Goal: Participate in discussion: Engage in conversation with other users on a specific topic

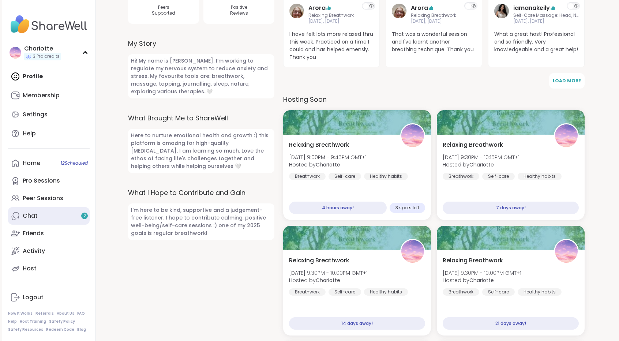
drag, startPoint x: 0, startPoint y: 0, endPoint x: 33, endPoint y: 217, distance: 219.2
click at [33, 217] on div "Chat 2" at bounding box center [30, 216] width 15 height 8
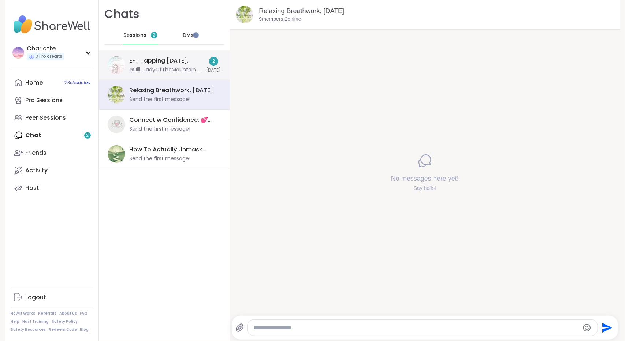
click at [161, 62] on div "EFT Tapping [DATE] Practice, [DATE]" at bounding box center [166, 61] width 72 height 8
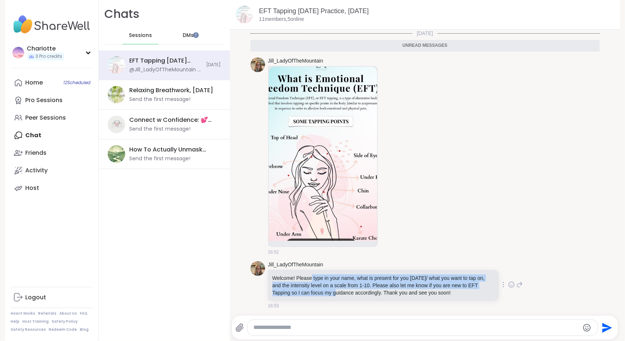
drag, startPoint x: 335, startPoint y: 291, endPoint x: 304, endPoint y: 278, distance: 34.1
click at [304, 278] on p "Welcome! Please type in your name, what is present for you [DATE]/ what you wan…" at bounding box center [383, 286] width 222 height 22
drag, startPoint x: 304, startPoint y: 278, endPoint x: 395, endPoint y: 287, distance: 91.9
click at [395, 287] on p "Welcome! Please type in your name, what is present for you [DATE]/ what you wan…" at bounding box center [383, 286] width 222 height 22
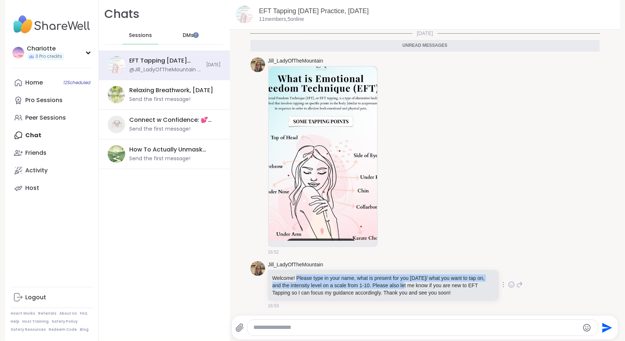
click at [395, 287] on p "Welcome! Please type in your name, what is present for you [DATE]/ what you wan…" at bounding box center [383, 286] width 222 height 22
drag, startPoint x: 395, startPoint y: 287, endPoint x: 325, endPoint y: 287, distance: 70.7
click at [325, 287] on p "Welcome! Please type in your name, what is present for you [DATE]/ what you wan…" at bounding box center [383, 286] width 222 height 22
drag, startPoint x: 325, startPoint y: 287, endPoint x: 406, endPoint y: 288, distance: 81.6
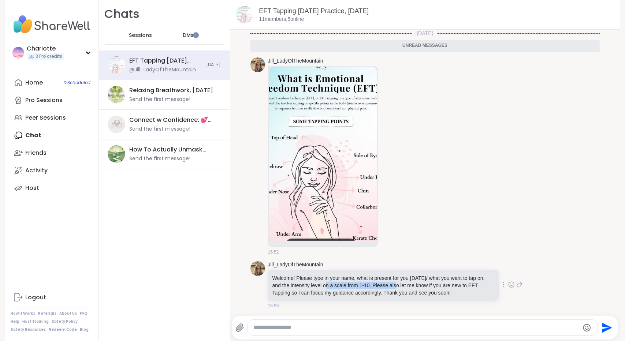
click at [406, 288] on p "Welcome! Please type in your name, what is present for you [DATE]/ what you wan…" at bounding box center [383, 286] width 222 height 22
click at [326, 11] on link "EFT Tapping [DATE] Practice, [DATE]" at bounding box center [314, 10] width 110 height 7
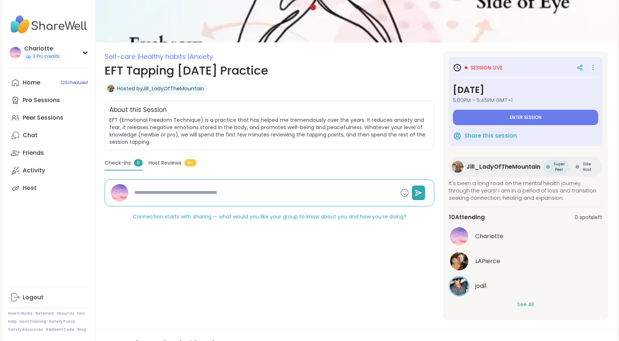
scroll to position [86, 0]
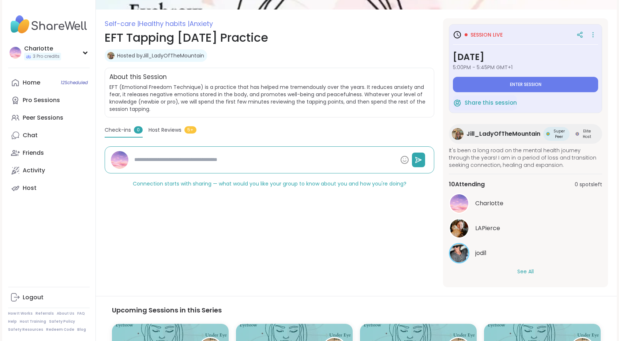
click at [530, 272] on button "See All" at bounding box center [526, 272] width 16 height 8
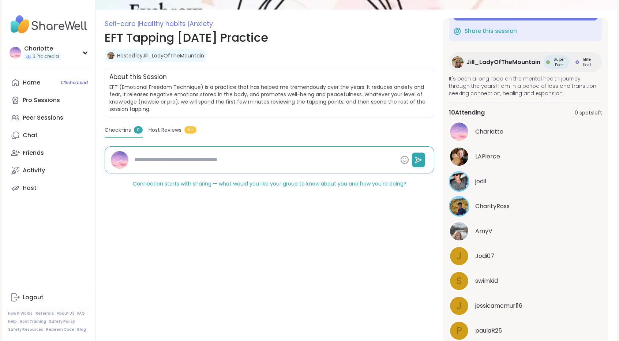
scroll to position [0, 0]
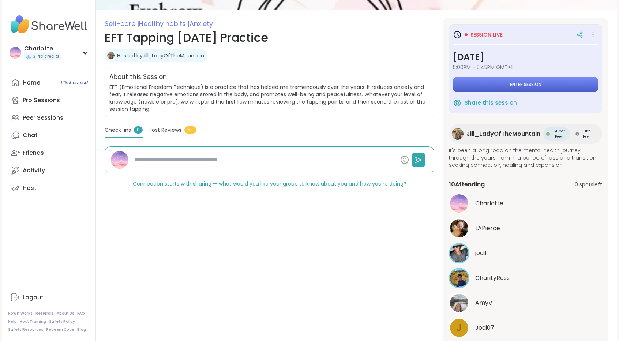
click at [541, 82] on button "Enter session" at bounding box center [525, 84] width 145 height 15
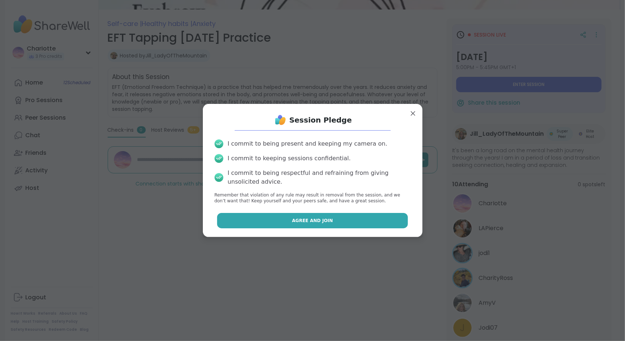
click at [348, 220] on button "Agree and Join" at bounding box center [312, 220] width 191 height 15
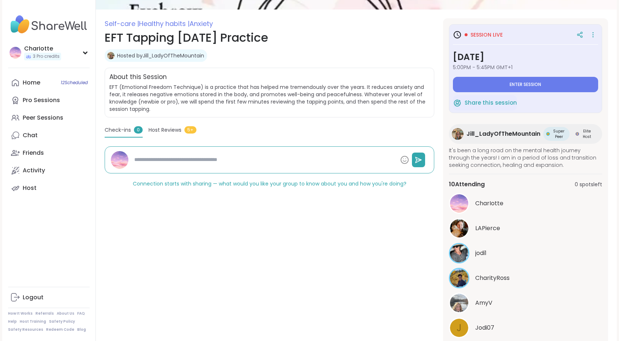
type textarea "*"
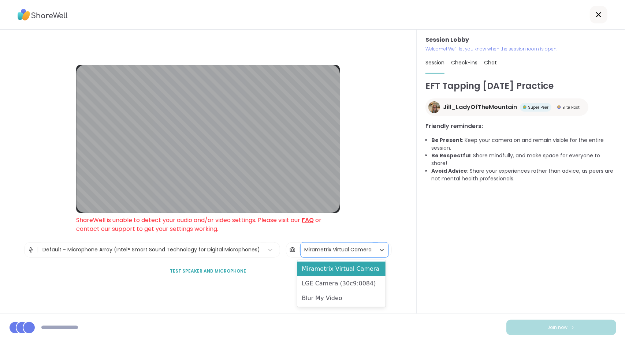
click at [326, 252] on div "Mirametrix Virtual Camera" at bounding box center [337, 250] width 67 height 8
click at [326, 284] on div "LGE Camera (30c9:0084)" at bounding box center [341, 283] width 88 height 15
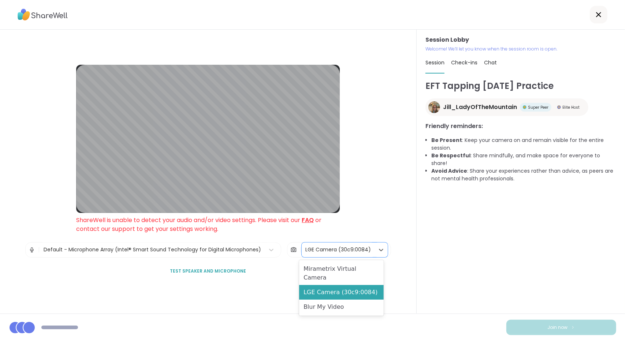
click at [327, 257] on div "LGE Camera (30c9:0084)" at bounding box center [338, 250] width 73 height 15
click at [324, 272] on div "Mirametrix Virtual Camera" at bounding box center [341, 273] width 85 height 23
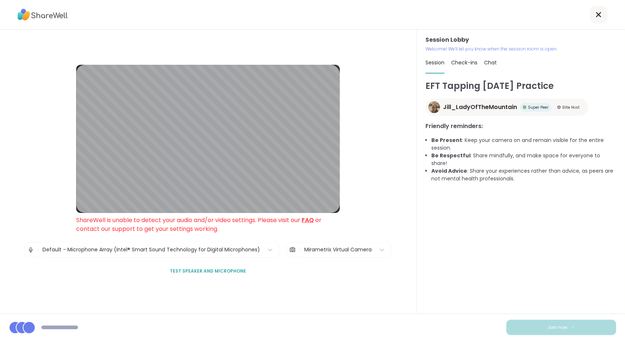
click at [328, 258] on div "Session Lobby ShareWell is unable to detect your audio and/or video settings. P…" at bounding box center [208, 172] width 264 height 214
click at [324, 254] on div "Mirametrix Virtual Camera" at bounding box center [338, 250] width 75 height 15
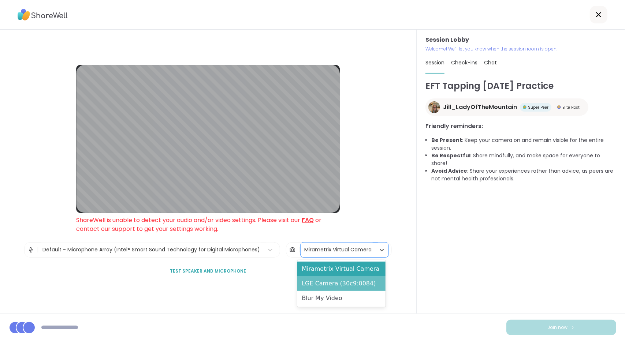
click at [314, 285] on div "LGE Camera (30c9:0084)" at bounding box center [341, 283] width 88 height 15
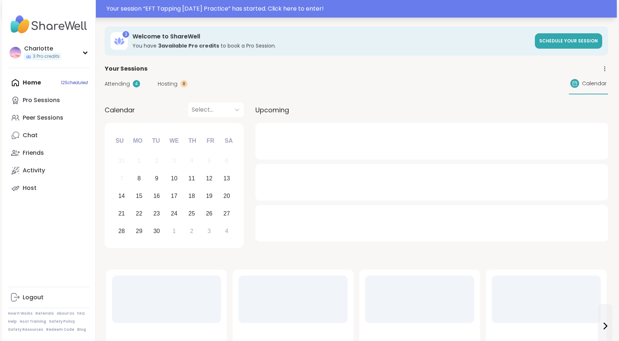
click at [283, 13] on div "Your session “ EFT Tapping Monday Practice ” has started. Click here to enter!" at bounding box center [360, 8] width 506 height 9
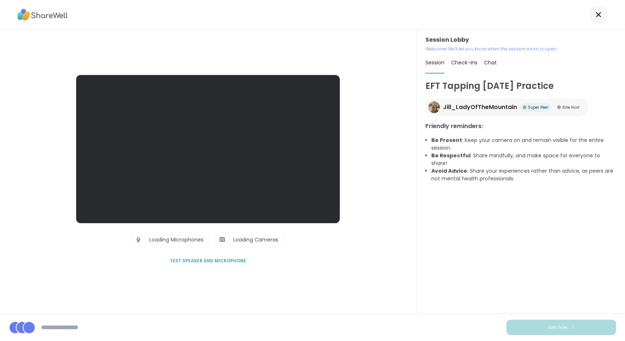
click at [292, 245] on div "Session Lobby | Loading Microphones | Loading Cameras Test speaker and micropho…" at bounding box center [208, 172] width 264 height 194
click at [294, 240] on div "Session Lobby | Loading Microphones | Loading Cameras Test speaker and micropho…" at bounding box center [208, 172] width 264 height 194
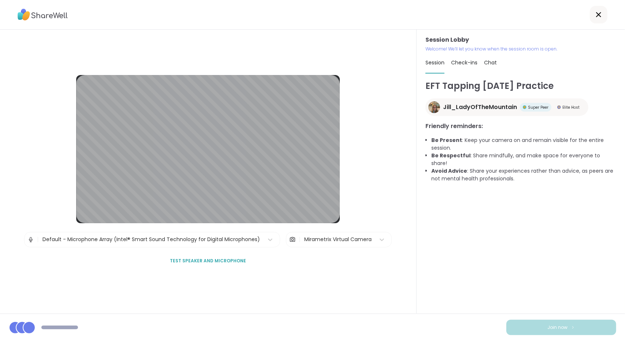
click at [294, 240] on div "| Mirametrix Virtual Camera" at bounding box center [339, 239] width 106 height 15
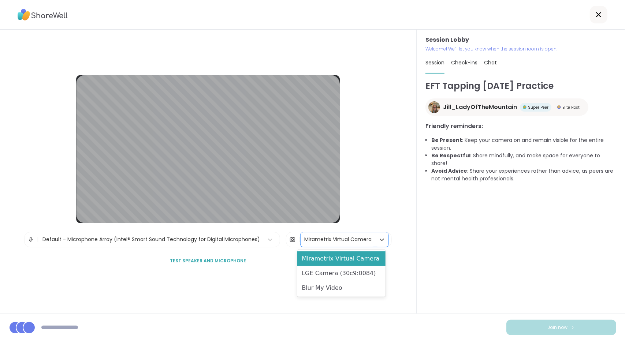
click at [320, 239] on div "Mirametrix Virtual Camera" at bounding box center [337, 240] width 67 height 8
click at [321, 277] on div "LGE Camera (30c9:0084)" at bounding box center [341, 273] width 88 height 15
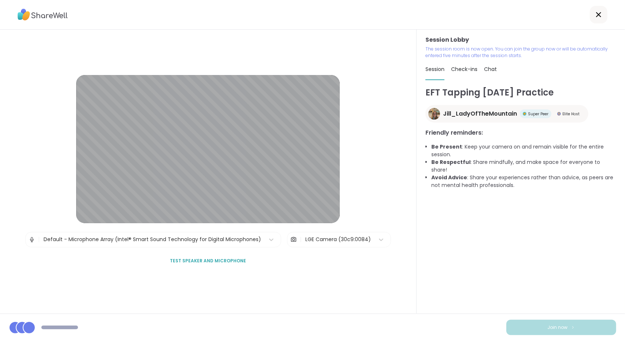
click at [321, 277] on div "Session Lobby | Default - Microphone Array (Intel® Smart Sound Technology for D…" at bounding box center [208, 172] width 417 height 284
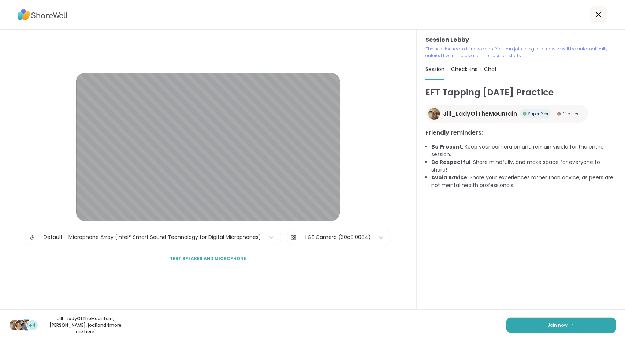
click at [321, 277] on div "Session Lobby | Default - Microphone Array (Intel® Smart Sound Technology for D…" at bounding box center [208, 170] width 417 height 280
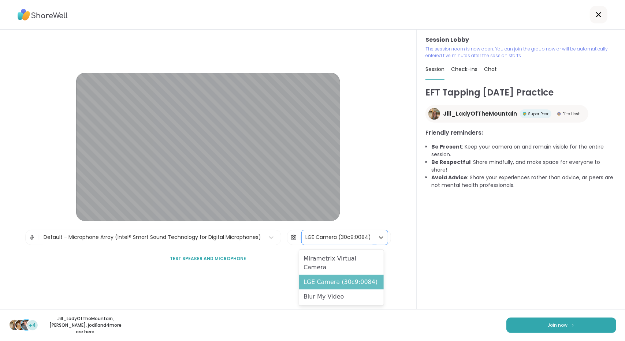
drag, startPoint x: 332, startPoint y: 240, endPoint x: 325, endPoint y: 270, distance: 31.1
click at [325, 270] on body "Session Lobby | Default - Microphone Array (Intel® Smart Sound Technology for D…" at bounding box center [312, 170] width 625 height 341
click at [325, 275] on div "LGE Camera (30c9:0084)" at bounding box center [341, 282] width 85 height 15
click at [343, 237] on div "LGE Camera (30c9:0084)" at bounding box center [338, 238] width 66 height 8
click at [332, 275] on div "LGE Camera (30c9:0084)" at bounding box center [341, 282] width 85 height 15
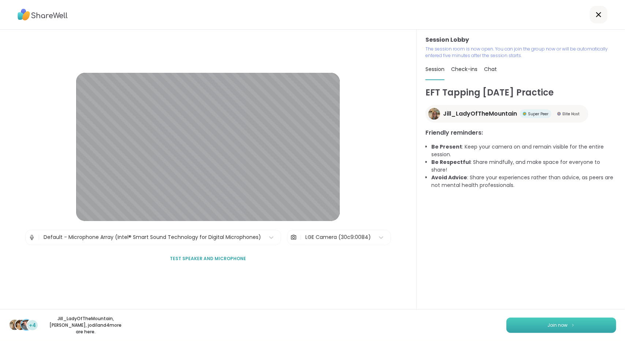
click at [592, 326] on button "Join now" at bounding box center [561, 325] width 110 height 15
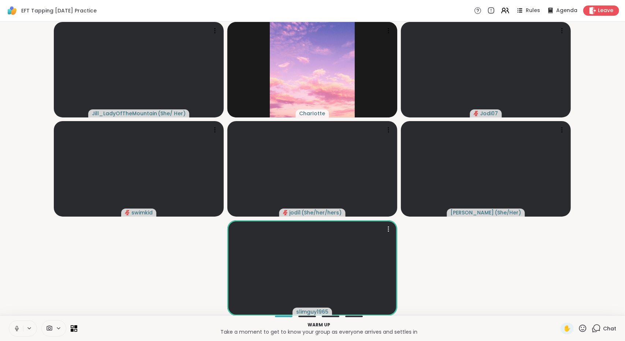
click at [52, 329] on span at bounding box center [49, 328] width 14 height 7
click at [61, 297] on div "Select..." at bounding box center [39, 302] width 48 height 10
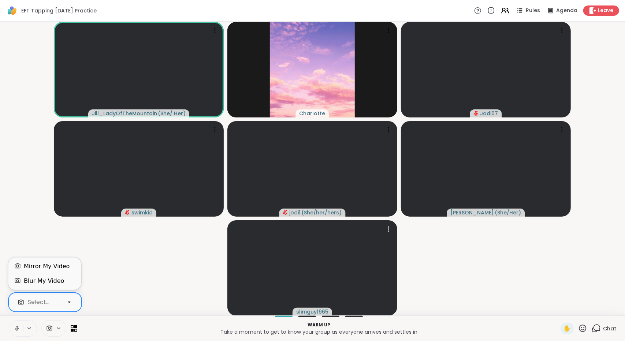
click at [68, 306] on icon at bounding box center [69, 302] width 7 height 7
click at [66, 298] on div at bounding box center [69, 302] width 12 height 12
click at [15, 329] on icon at bounding box center [17, 328] width 7 height 7
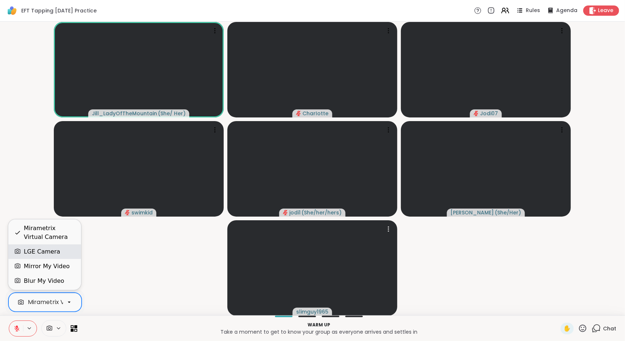
scroll to position [0, 30]
click at [56, 256] on div "LGE Camera" at bounding box center [44, 251] width 61 height 9
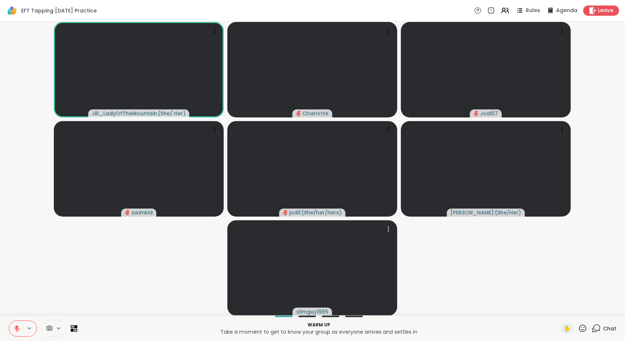
click at [25, 254] on video-player-container "Jill_LadyOfTheMountain ( She/ Her ) CharIotte Jodi07 swimkid jodi1 ( She/her/he…" at bounding box center [312, 169] width 616 height 288
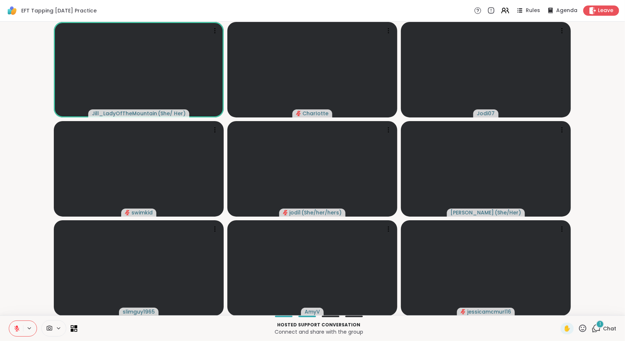
click at [604, 323] on div "1 Chat" at bounding box center [604, 329] width 25 height 12
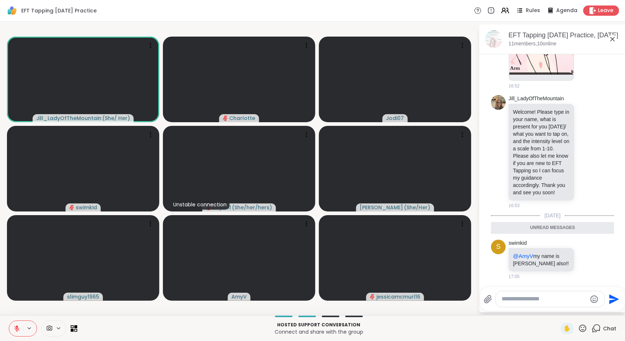
scroll to position [186, 0]
click at [466, 333] on p "Connect and share with the group" at bounding box center [319, 331] width 474 height 7
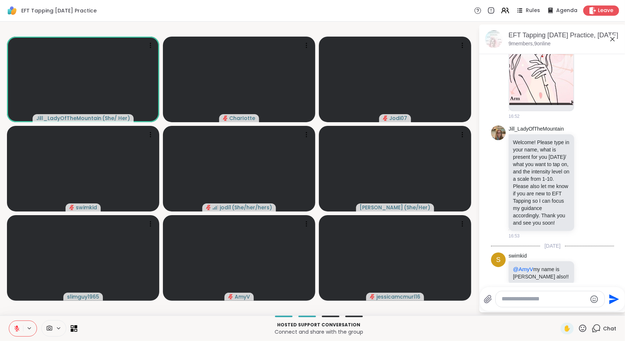
scroll to position [144, 0]
drag, startPoint x: 540, startPoint y: 148, endPoint x: 535, endPoint y: 180, distance: 33.4
click at [535, 180] on p "Welcome! Please type in your name, what is present for you [DATE]/ what you wan…" at bounding box center [541, 182] width 57 height 88
drag, startPoint x: 535, startPoint y: 180, endPoint x: 534, endPoint y: 159, distance: 21.2
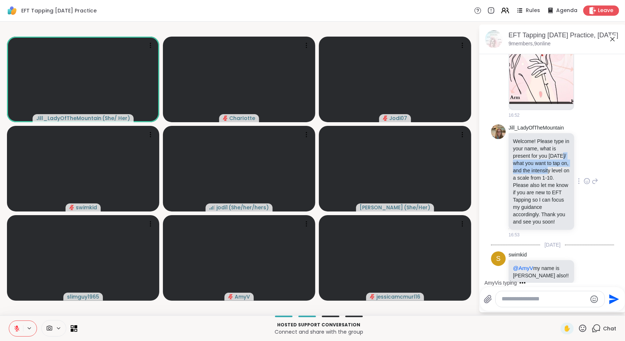
click at [534, 159] on p "Welcome! Please type in your name, what is present for you [DATE]/ what you wan…" at bounding box center [541, 182] width 57 height 88
drag, startPoint x: 534, startPoint y: 159, endPoint x: 529, endPoint y: 219, distance: 59.9
click at [529, 219] on p "Welcome! Please type in your name, what is present for you [DATE]/ what you wan…" at bounding box center [541, 182] width 57 height 88
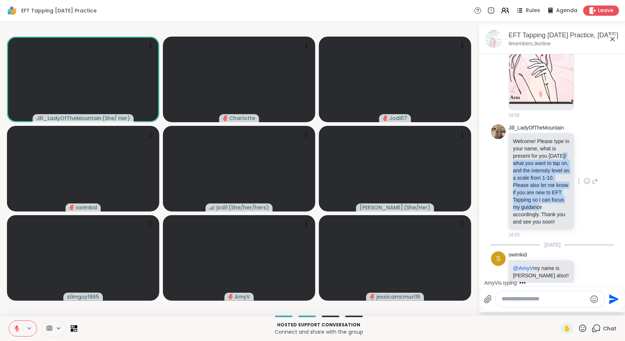
drag, startPoint x: 529, startPoint y: 219, endPoint x: 536, endPoint y: 164, distance: 55.7
click at [536, 164] on p "Welcome! Please type in your name, what is present for you [DATE]/ what you wan…" at bounding box center [541, 182] width 57 height 88
drag, startPoint x: 536, startPoint y: 164, endPoint x: 532, endPoint y: 215, distance: 51.8
click at [532, 215] on p "Welcome! Please type in your name, what is present for you [DATE]/ what you wan…" at bounding box center [541, 182] width 57 height 88
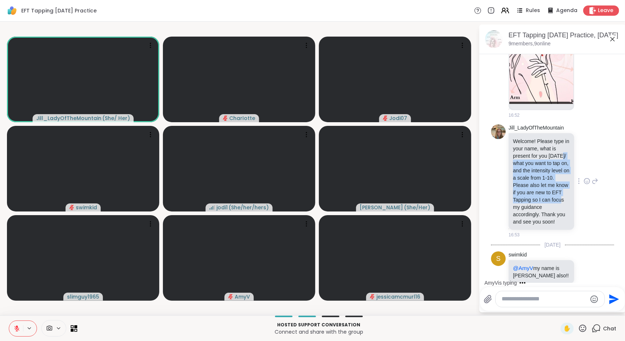
click at [532, 215] on p "Welcome! Please type in your name, what is present for you [DATE]/ what you wan…" at bounding box center [541, 182] width 57 height 88
drag, startPoint x: 532, startPoint y: 215, endPoint x: 544, endPoint y: 157, distance: 59.8
click at [544, 157] on p "Welcome! Please type in your name, what is present for you [DATE]/ what you wan…" at bounding box center [541, 182] width 57 height 88
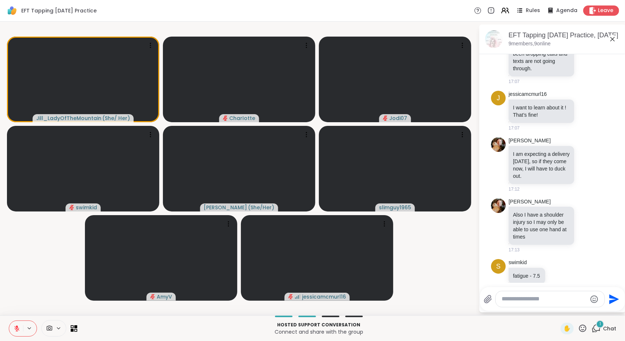
scroll to position [559, 0]
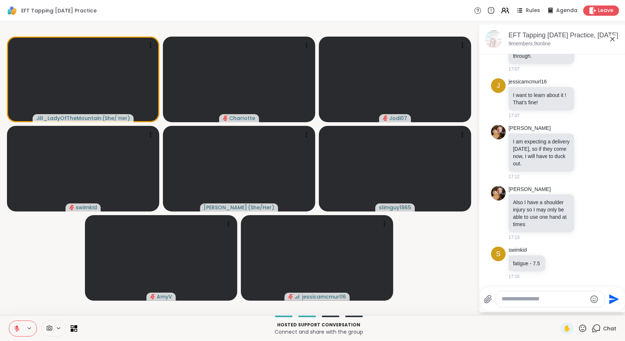
click at [542, 297] on textarea "Type your message" at bounding box center [544, 299] width 85 height 8
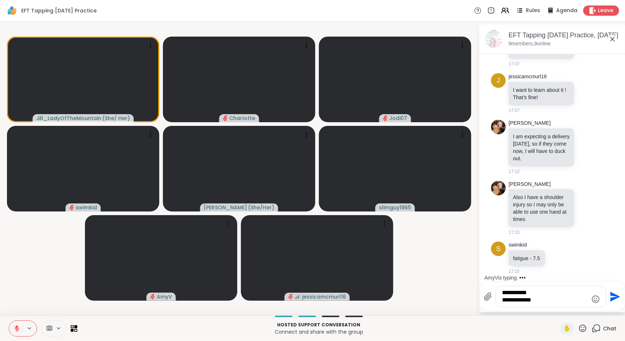
type textarea "**********"
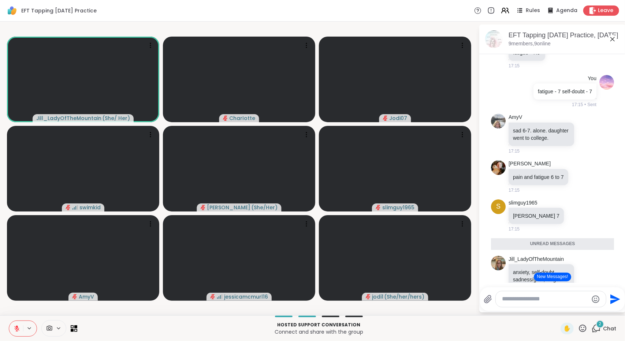
scroll to position [821, 0]
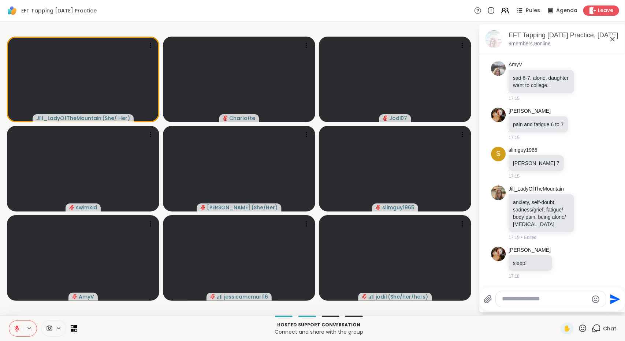
click at [579, 328] on icon at bounding box center [582, 328] width 7 height 7
click at [558, 307] on span "❤️" at bounding box center [561, 309] width 7 height 9
click at [549, 298] on textarea "Type your message" at bounding box center [545, 299] width 86 height 8
type textarea "**********"
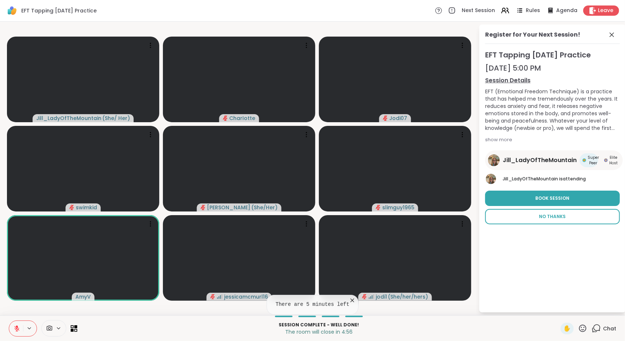
click at [550, 216] on span "No Thanks" at bounding box center [552, 216] width 27 height 7
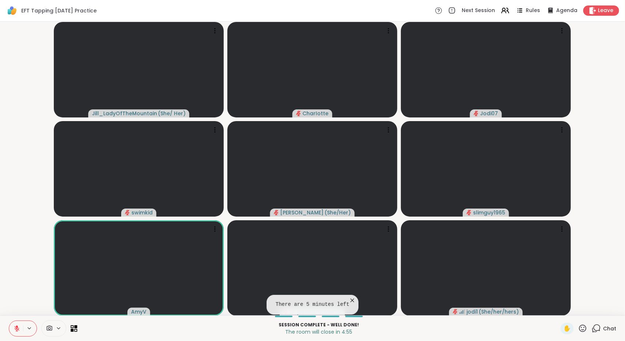
click at [603, 327] on span "Chat" at bounding box center [609, 328] width 13 height 7
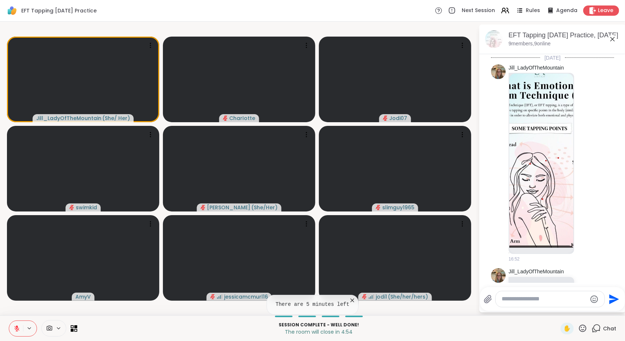
scroll to position [843, 0]
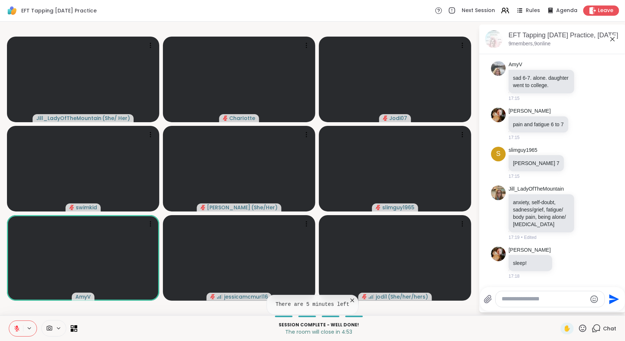
click at [557, 300] on textarea "Type your message" at bounding box center [544, 299] width 85 height 8
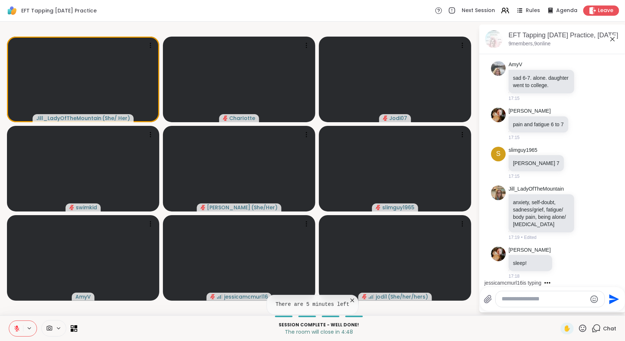
click at [556, 299] on textarea "Type your message" at bounding box center [544, 299] width 85 height 8
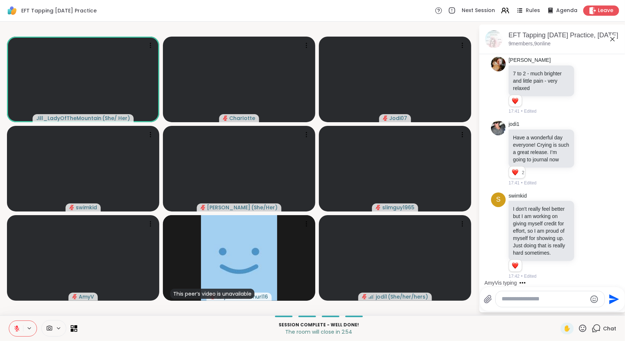
scroll to position [1356, 0]
drag, startPoint x: 620, startPoint y: 256, endPoint x: 614, endPoint y: 254, distance: 6.6
click at [614, 254] on html "EFT Tapping Monday Practice Next Session Rules Agenda Leave Jill_LadyOfTheMount…" at bounding box center [312, 170] width 625 height 341
drag, startPoint x: 614, startPoint y: 254, endPoint x: 607, endPoint y: 227, distance: 27.3
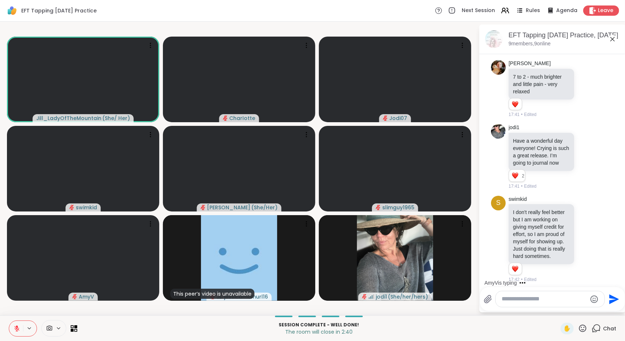
scroll to position [1356, 0]
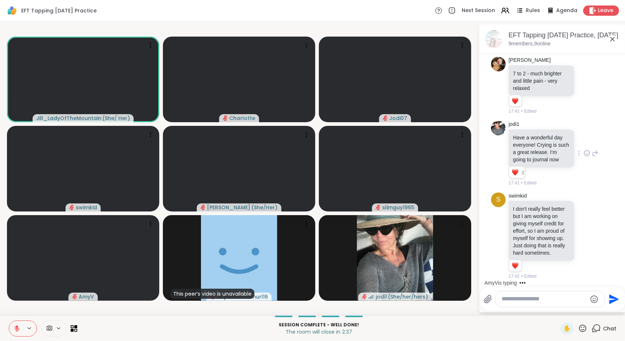
click at [584, 150] on icon at bounding box center [587, 153] width 7 height 7
click at [584, 138] on div "Select Reaction: Heart" at bounding box center [587, 141] width 7 height 7
click at [584, 232] on icon at bounding box center [587, 235] width 7 height 7
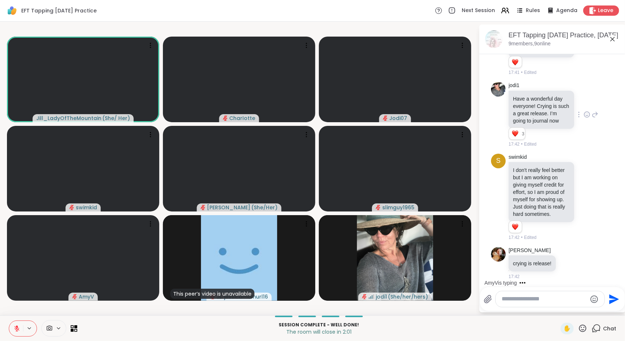
scroll to position [1514, 0]
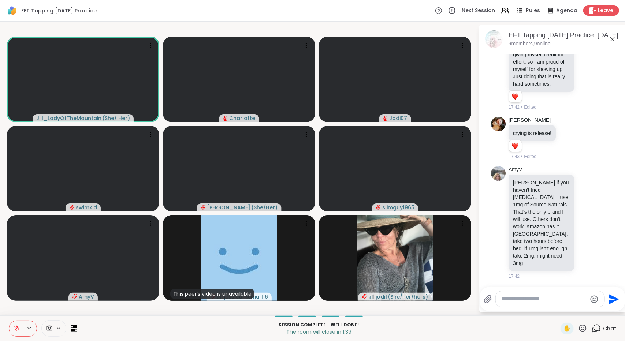
drag, startPoint x: 621, startPoint y: 262, endPoint x: 619, endPoint y: 268, distance: 6.4
click at [619, 268] on html "EFT Tapping Monday Practice Next Session Rules Agenda Leave Jill_LadyOfTheMount…" at bounding box center [312, 170] width 625 height 341
drag, startPoint x: 620, startPoint y: 263, endPoint x: 617, endPoint y: 269, distance: 6.5
click at [617, 269] on html "EFT Tapping Monday Practice Next Session Rules Agenda Leave Jill_LadyOfTheMount…" at bounding box center [312, 170] width 625 height 341
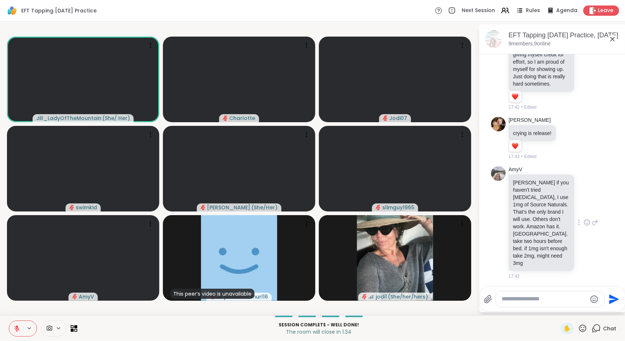
click at [542, 257] on p "LuAnn if you haven't tried melatonin, I use 1mg of Source Naturals. That's the …" at bounding box center [541, 223] width 57 height 88
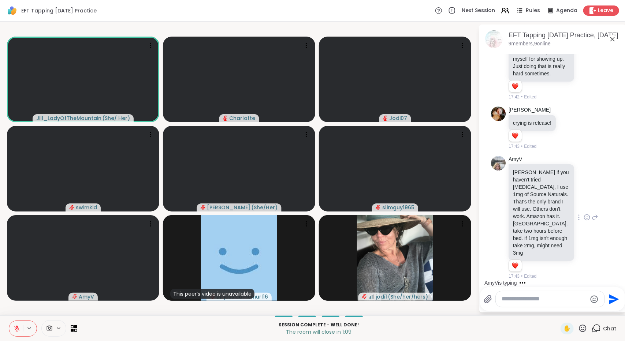
click at [584, 216] on icon at bounding box center [586, 217] width 5 height 5
click at [584, 208] on div "Select Reaction: Heart" at bounding box center [587, 205] width 7 height 7
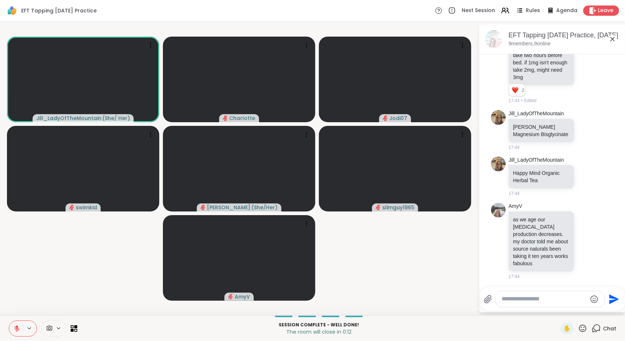
scroll to position [1720, 0]
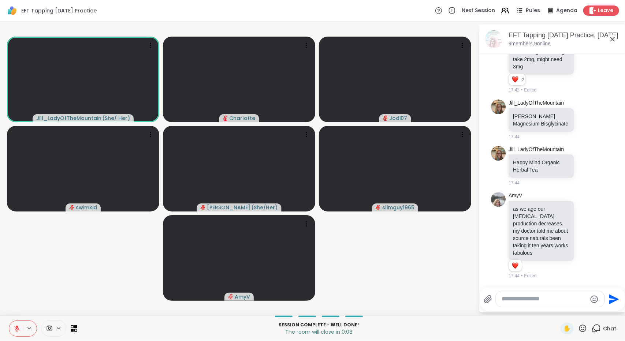
click at [578, 326] on icon at bounding box center [582, 328] width 9 height 9
click at [558, 309] on span "❤️" at bounding box center [561, 309] width 7 height 9
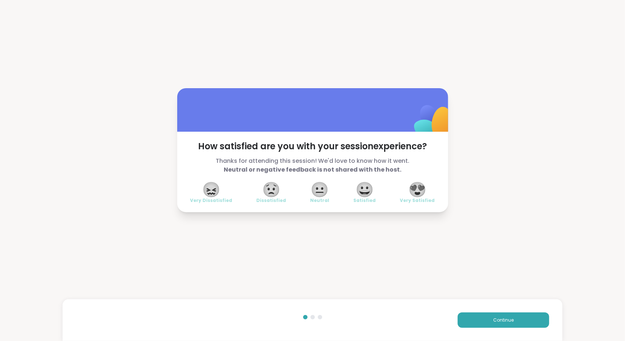
click at [416, 186] on span "😍" at bounding box center [417, 189] width 18 height 13
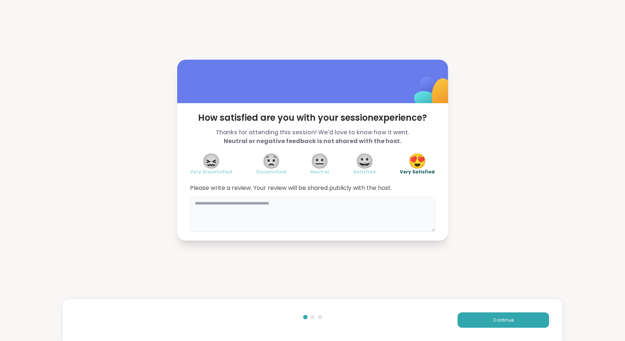
click at [297, 217] on textarea at bounding box center [312, 214] width 245 height 35
click at [402, 203] on textarea "**********" at bounding box center [312, 214] width 245 height 35
click at [392, 221] on textarea "**********" at bounding box center [312, 214] width 245 height 35
click at [320, 203] on textarea "**********" at bounding box center [312, 214] width 245 height 35
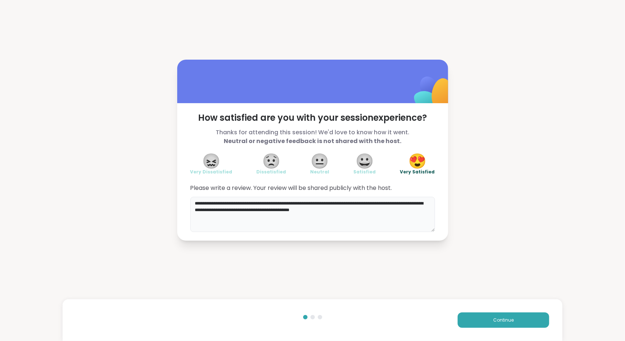
click at [392, 223] on textarea "**********" at bounding box center [312, 214] width 245 height 35
drag, startPoint x: 365, startPoint y: 205, endPoint x: 339, endPoint y: 202, distance: 25.8
click at [339, 202] on textarea "**********" at bounding box center [312, 214] width 245 height 35
click at [399, 220] on textarea "**********" at bounding box center [312, 214] width 245 height 35
click at [206, 209] on textarea "**********" at bounding box center [312, 214] width 245 height 35
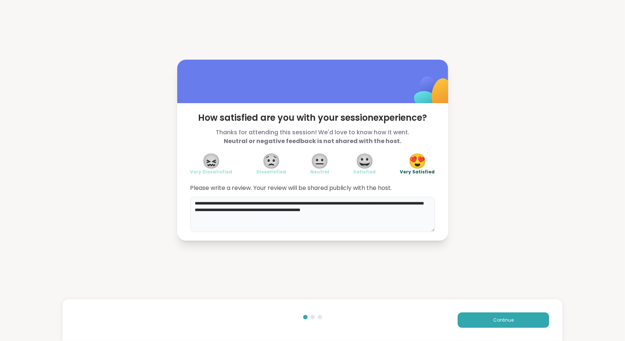
click at [206, 209] on textarea "**********" at bounding box center [312, 214] width 245 height 35
click at [371, 223] on textarea "**********" at bounding box center [312, 214] width 245 height 35
click at [318, 205] on textarea "**********" at bounding box center [312, 214] width 245 height 35
click at [385, 217] on textarea "**********" at bounding box center [312, 214] width 245 height 35
click at [264, 206] on textarea "**********" at bounding box center [312, 214] width 245 height 35
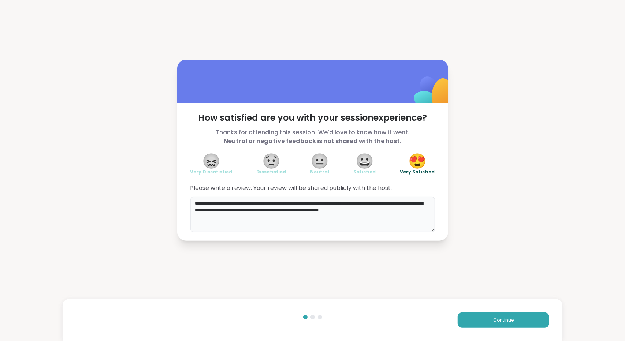
click at [415, 217] on textarea "**********" at bounding box center [312, 214] width 245 height 35
type textarea "**********"
click at [465, 319] on button "Continue" at bounding box center [504, 320] width 92 height 15
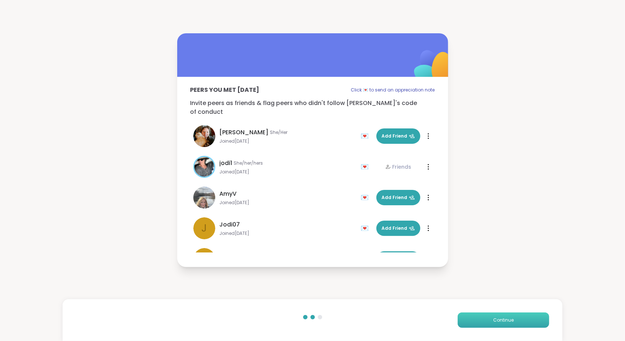
click at [465, 319] on button "Continue" at bounding box center [504, 320] width 92 height 15
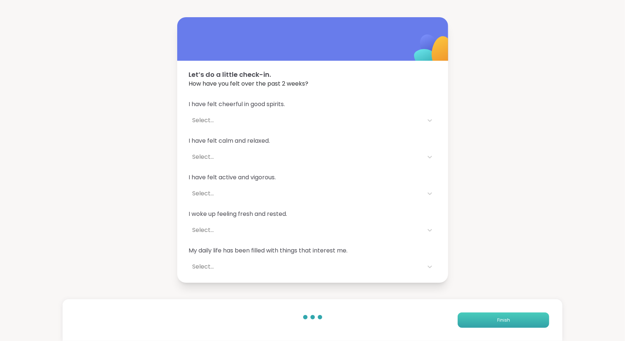
click at [465, 319] on button "Finish" at bounding box center [504, 320] width 92 height 15
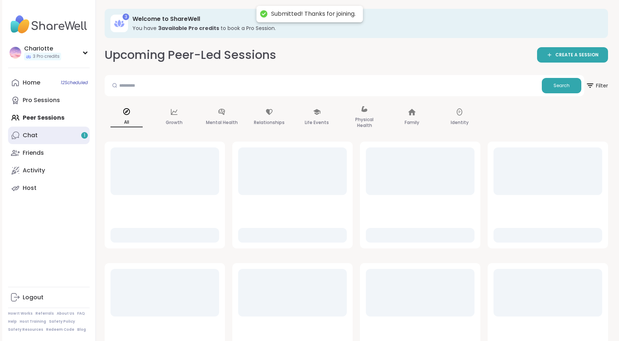
click at [59, 141] on link "Chat 1" at bounding box center [49, 136] width 82 height 18
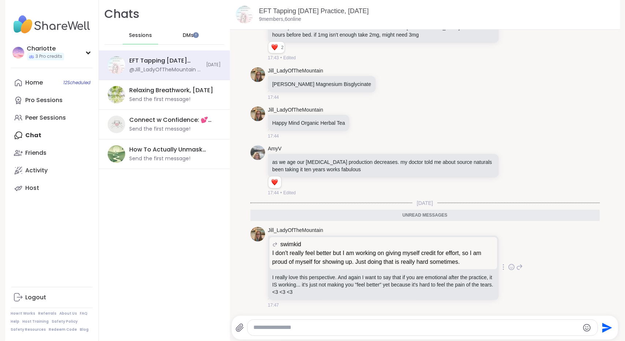
click at [350, 247] on div "swimkid" at bounding box center [383, 244] width 222 height 9
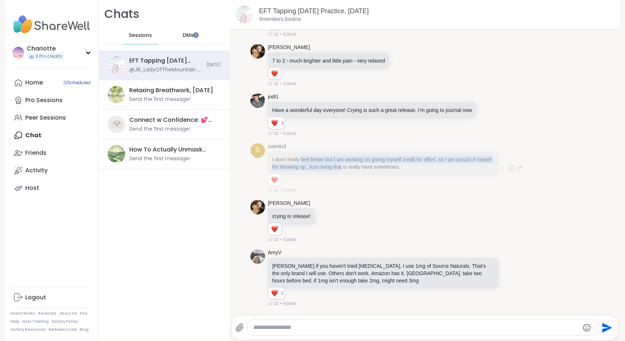
drag, startPoint x: 355, startPoint y: 168, endPoint x: 297, endPoint y: 163, distance: 58.8
click at [297, 163] on p "I don't really feel better but I am working on giving myself credit for effort,…" at bounding box center [383, 163] width 222 height 15
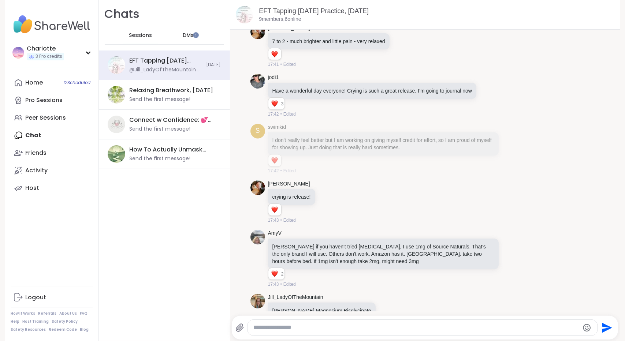
scroll to position [1019, 0]
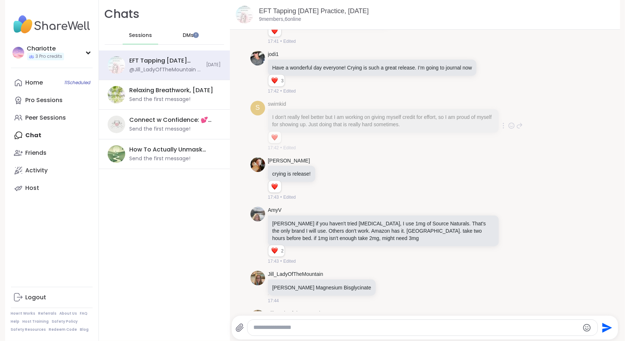
click at [508, 129] on icon at bounding box center [511, 125] width 7 height 7
click at [446, 115] on button "Select Reaction: Heart" at bounding box center [453, 114] width 15 height 15
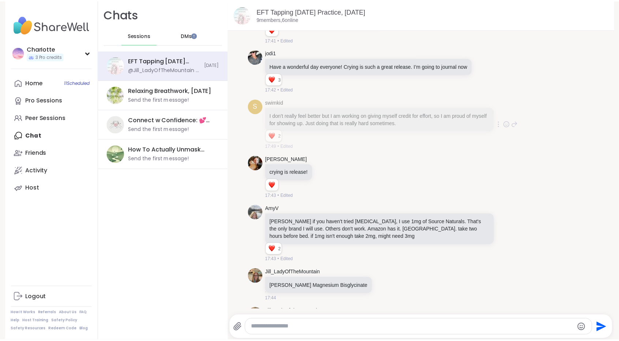
scroll to position [1223, 0]
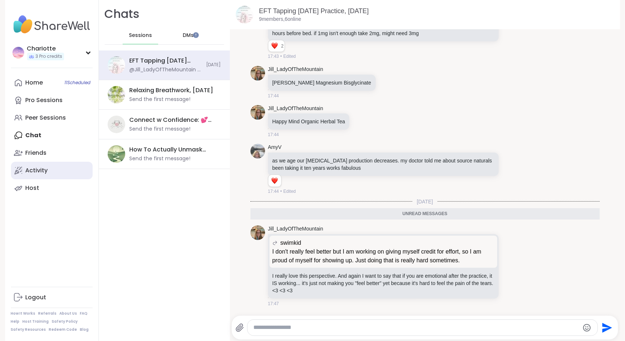
click at [50, 165] on link "Activity" at bounding box center [52, 171] width 82 height 18
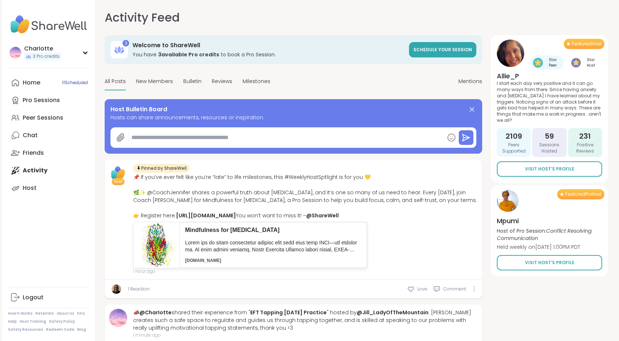
type textarea "*"
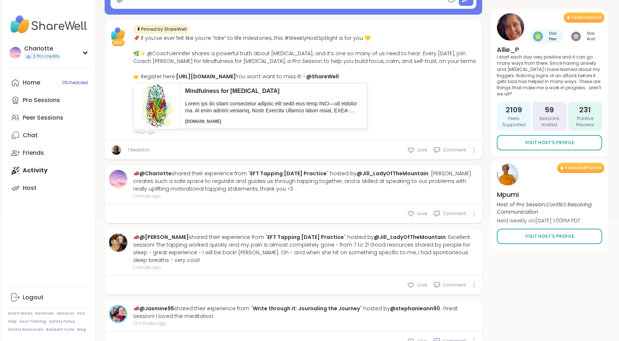
scroll to position [144, 0]
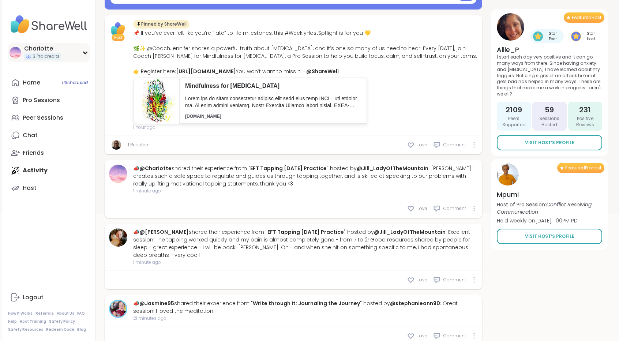
click at [58, 48] on div "CharIotte" at bounding box center [42, 49] width 37 height 8
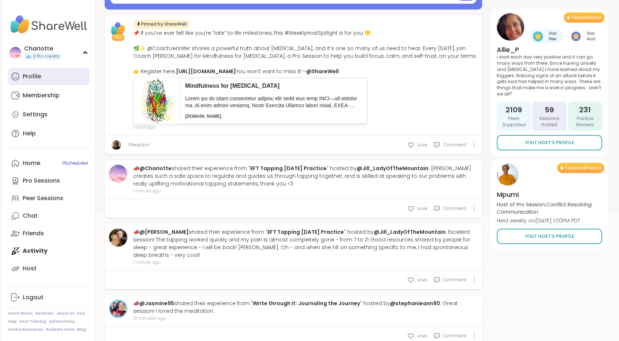
click at [44, 71] on link "Profile" at bounding box center [49, 77] width 82 height 18
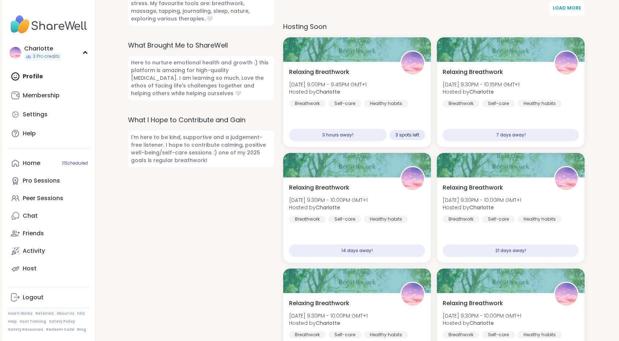
scroll to position [308, 0]
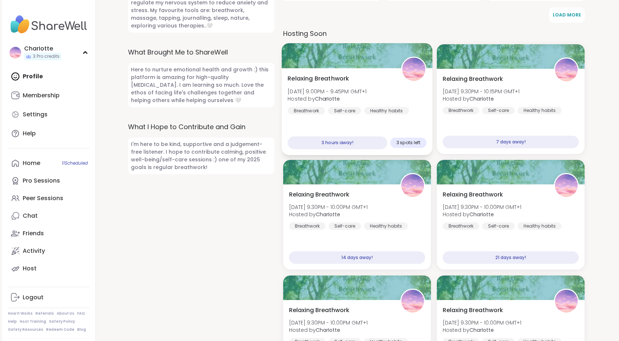
click at [367, 88] on span "[DATE] 9:00PM - 9:45PM GMT+1" at bounding box center [327, 91] width 79 height 7
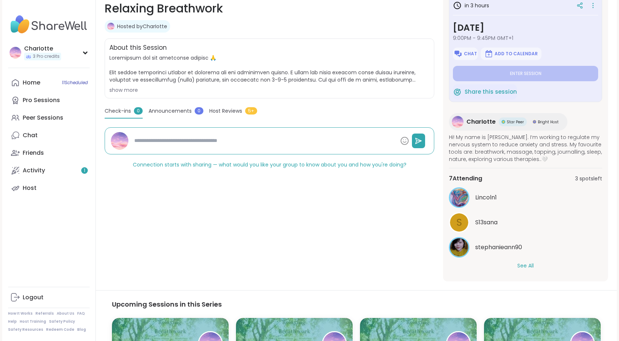
click at [527, 268] on button "See All" at bounding box center [526, 266] width 16 height 8
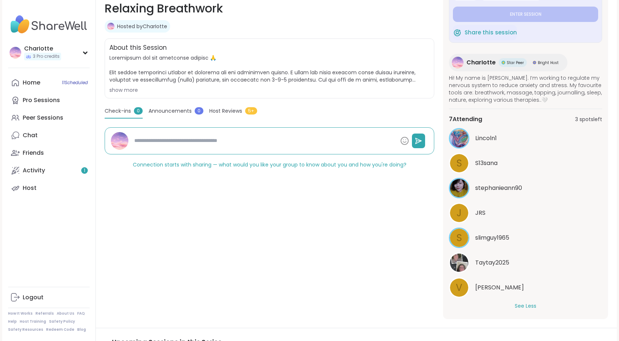
scroll to position [62, 0]
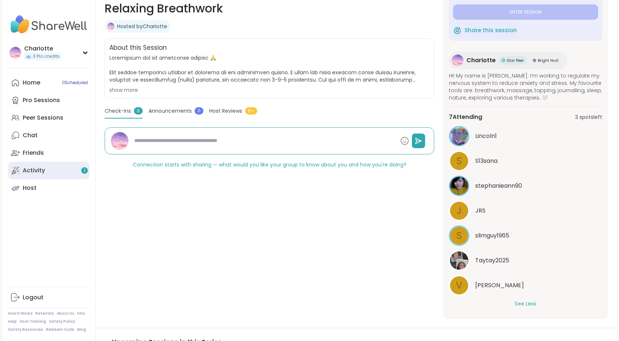
click at [42, 169] on div "Activity 1" at bounding box center [34, 171] width 22 height 8
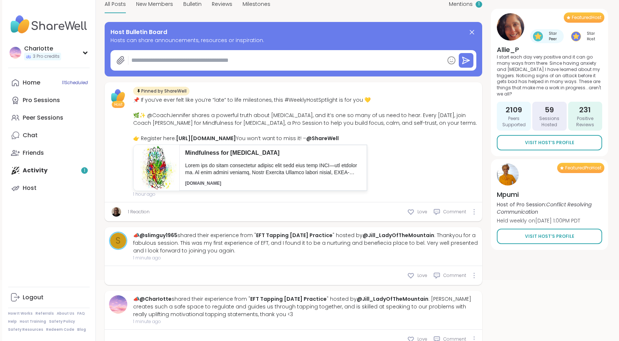
scroll to position [109, 0]
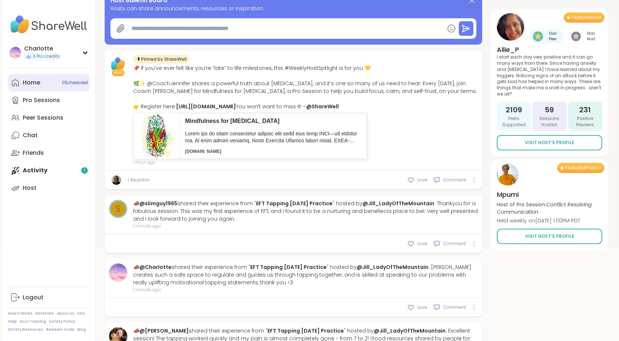
click at [51, 86] on link "Home 11 Scheduled" at bounding box center [49, 83] width 82 height 18
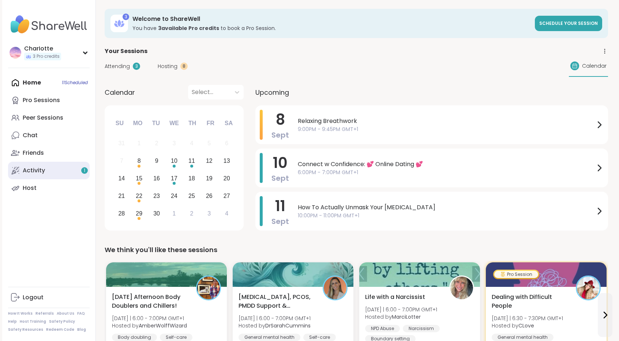
click at [38, 169] on div "Activity 1" at bounding box center [34, 171] width 22 height 8
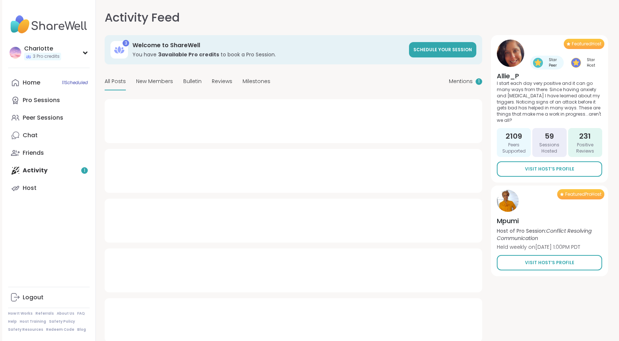
type textarea "*"
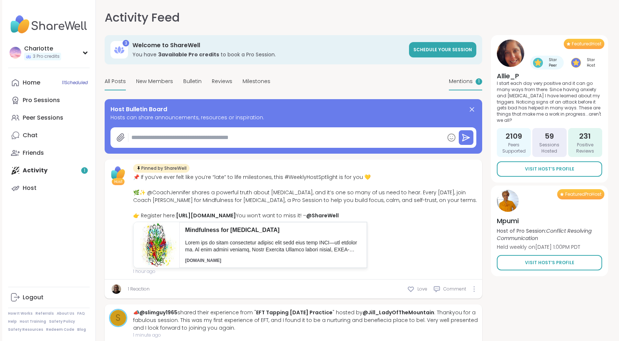
click at [468, 82] on span "Mentions" at bounding box center [461, 82] width 24 height 8
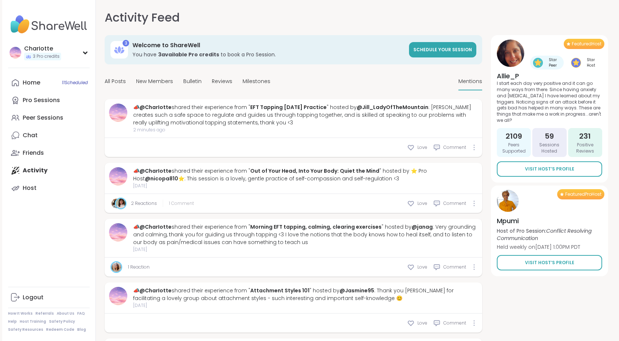
click at [184, 206] on span "1 Comment" at bounding box center [181, 203] width 25 height 7
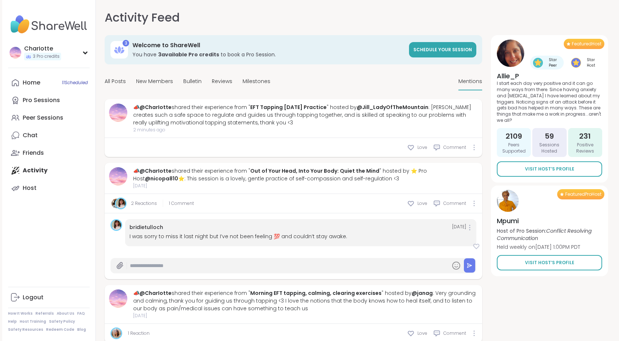
click at [475, 244] on icon at bounding box center [476, 246] width 5 height 5
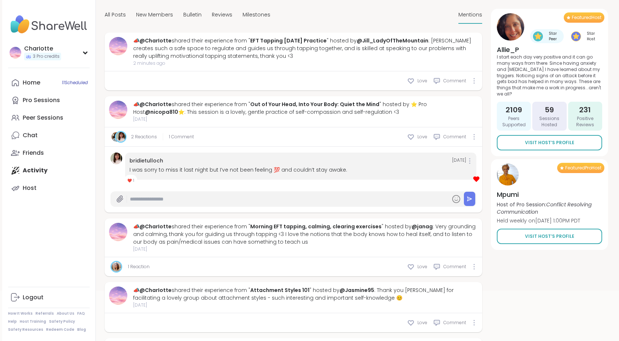
scroll to position [67, 0]
click at [49, 85] on link "Home 11 Scheduled" at bounding box center [49, 83] width 82 height 18
